Goal: Register for event/course

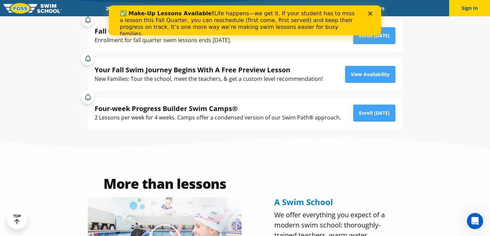
scroll to position [157, 0]
click at [371, 13] on polygon "Close" at bounding box center [370, 14] width 4 height 4
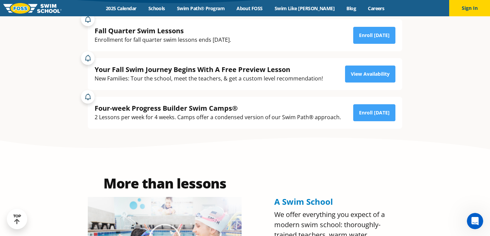
click at [324, 30] on div "Fall Quarter Swim Lessons Enrollment for fall quarter swim lessons ends [DATE].…" at bounding box center [245, 35] width 301 height 18
click at [366, 31] on link "Enroll [DATE]" at bounding box center [374, 35] width 42 height 17
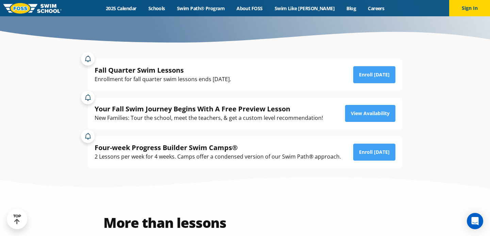
scroll to position [127, 0]
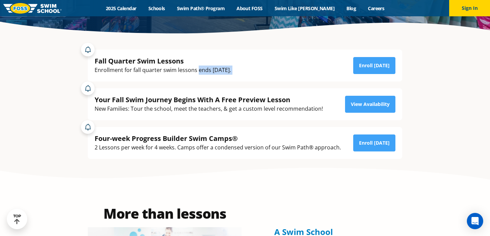
drag, startPoint x: 198, startPoint y: 71, endPoint x: 247, endPoint y: 73, distance: 49.7
click at [247, 73] on div "Fall Quarter Swim Lessons Enrollment for fall quarter swim lessons ends [DATE].…" at bounding box center [245, 65] width 301 height 18
